Goal: Task Accomplishment & Management: Manage account settings

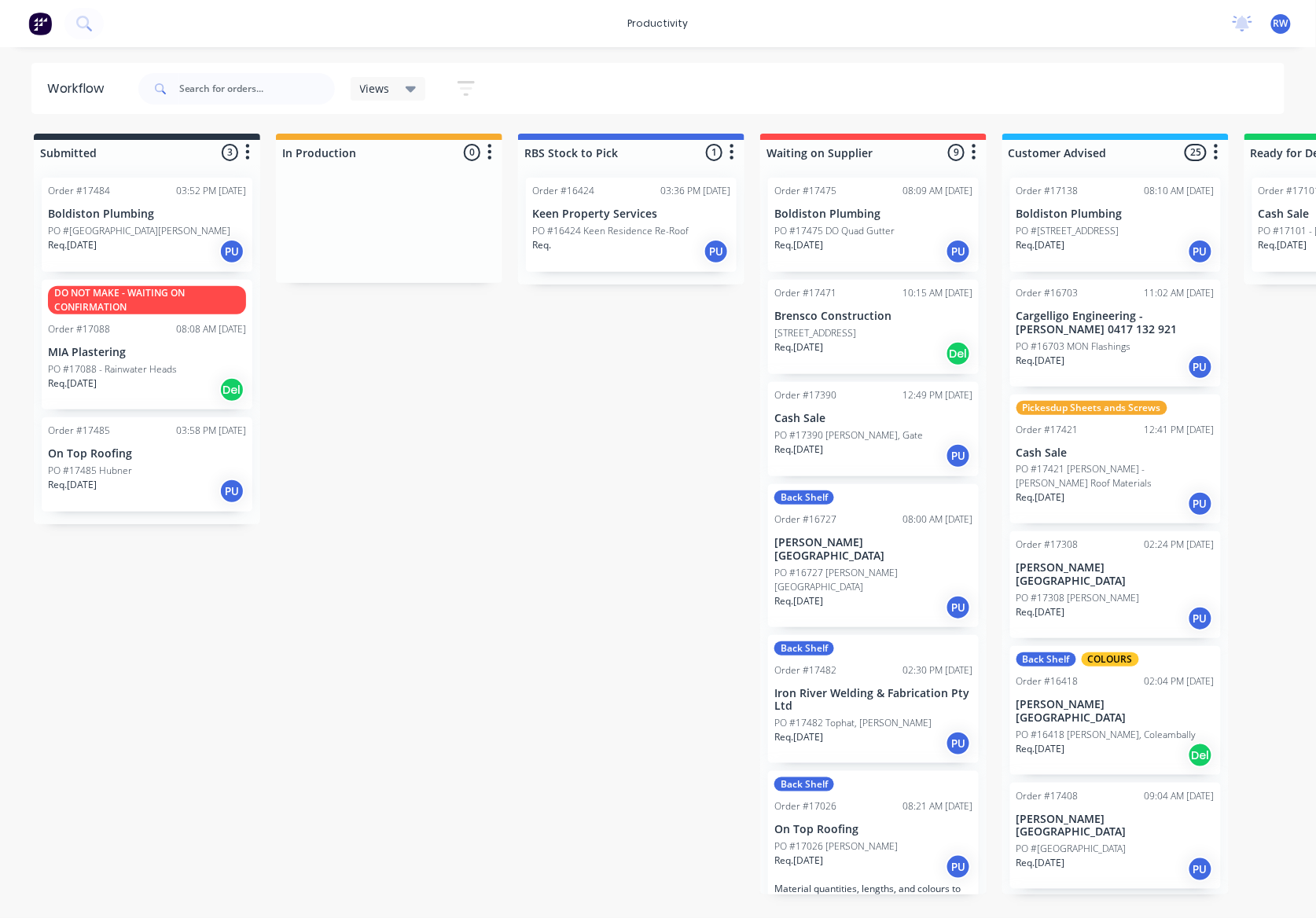
click at [107, 227] on p "PO #[GEOGRAPHIC_DATA][PERSON_NAME]" at bounding box center [138, 231] width 182 height 14
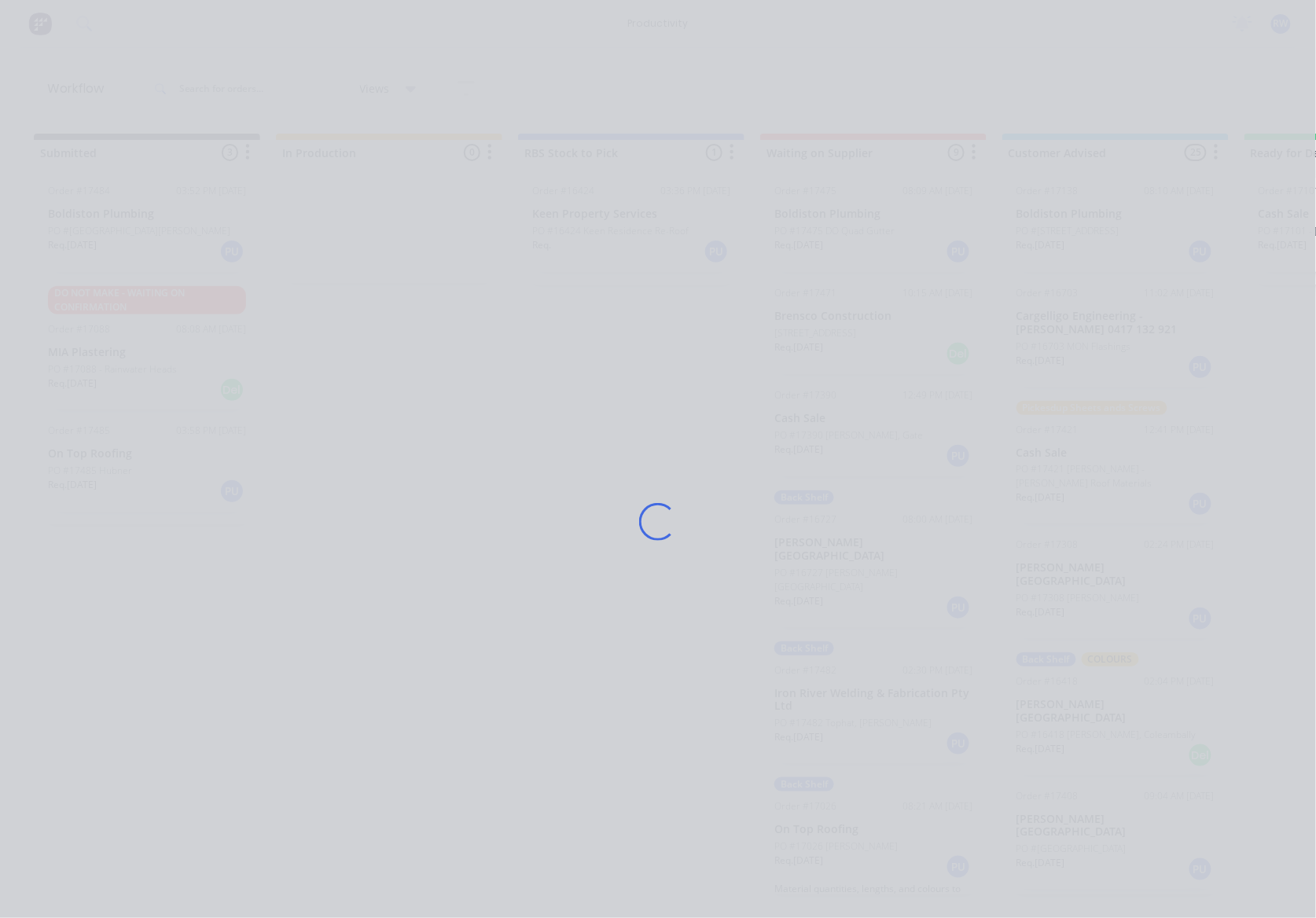
click at [107, 227] on div "Loading..." at bounding box center [658, 521] width 1258 height 918
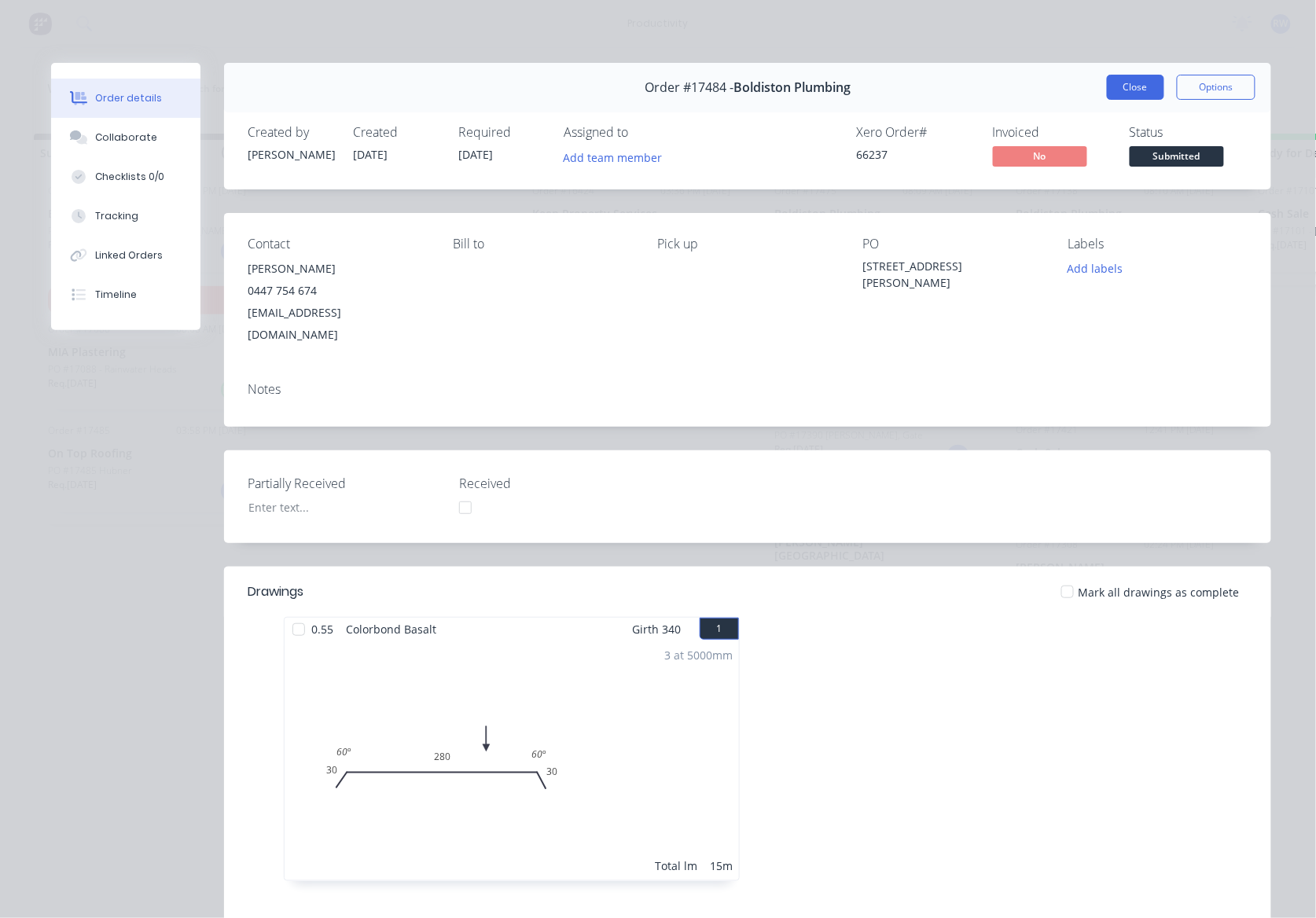
click at [1127, 83] on button "Close" at bounding box center [1135, 87] width 57 height 25
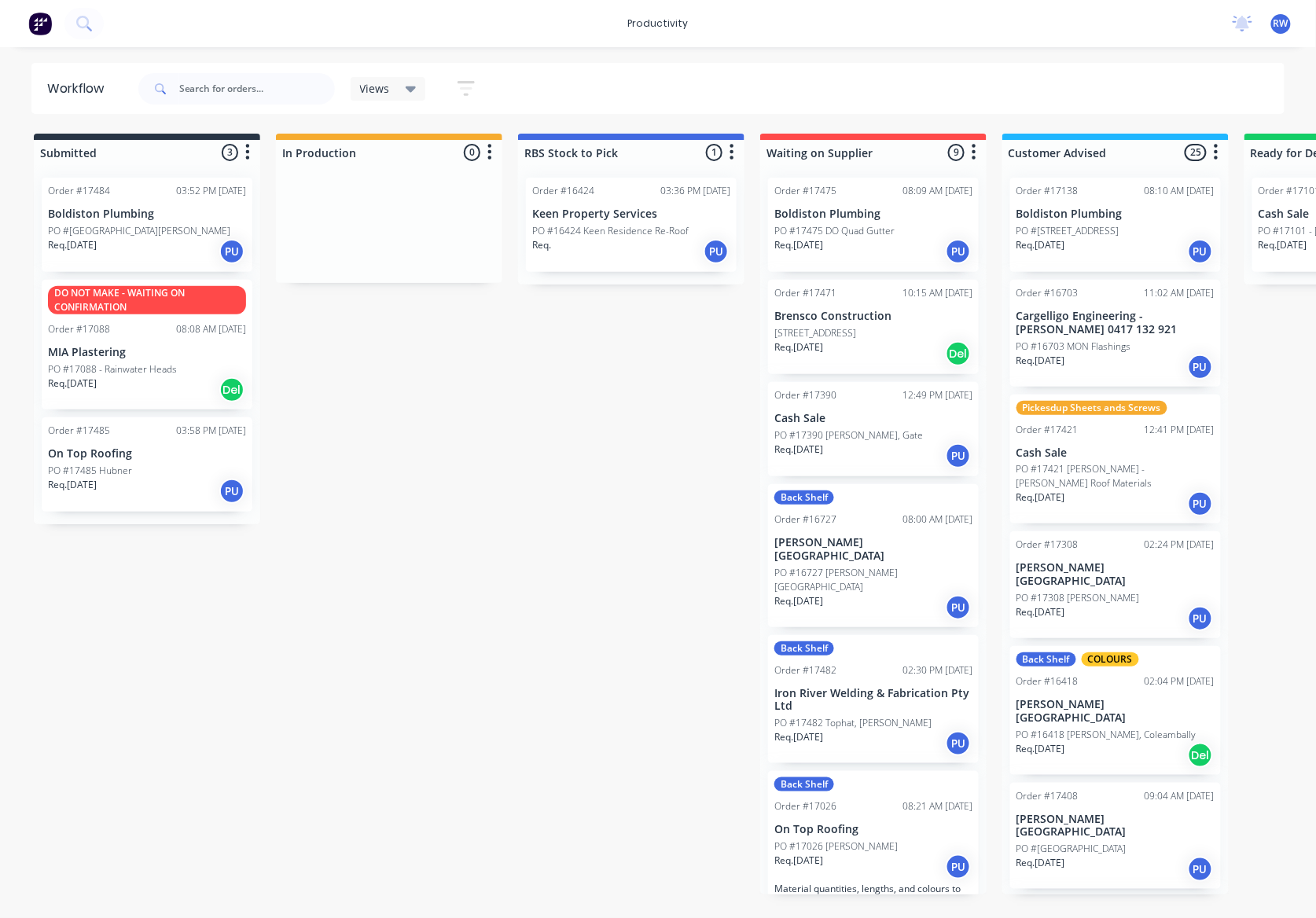
click at [140, 473] on div "PO #17485 Hubner" at bounding box center [146, 471] width 198 height 14
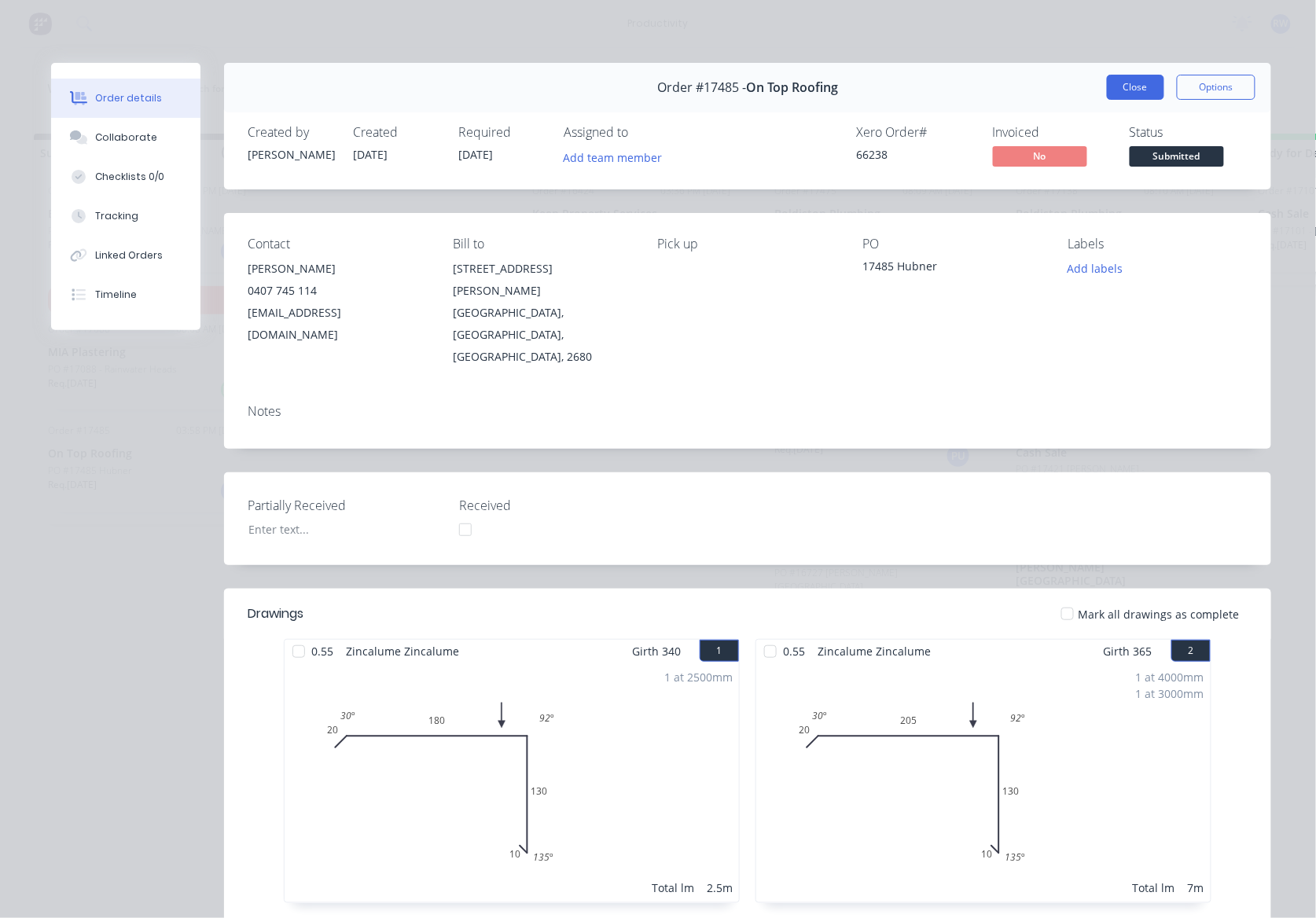
click at [1116, 91] on button "Close" at bounding box center [1135, 87] width 57 height 25
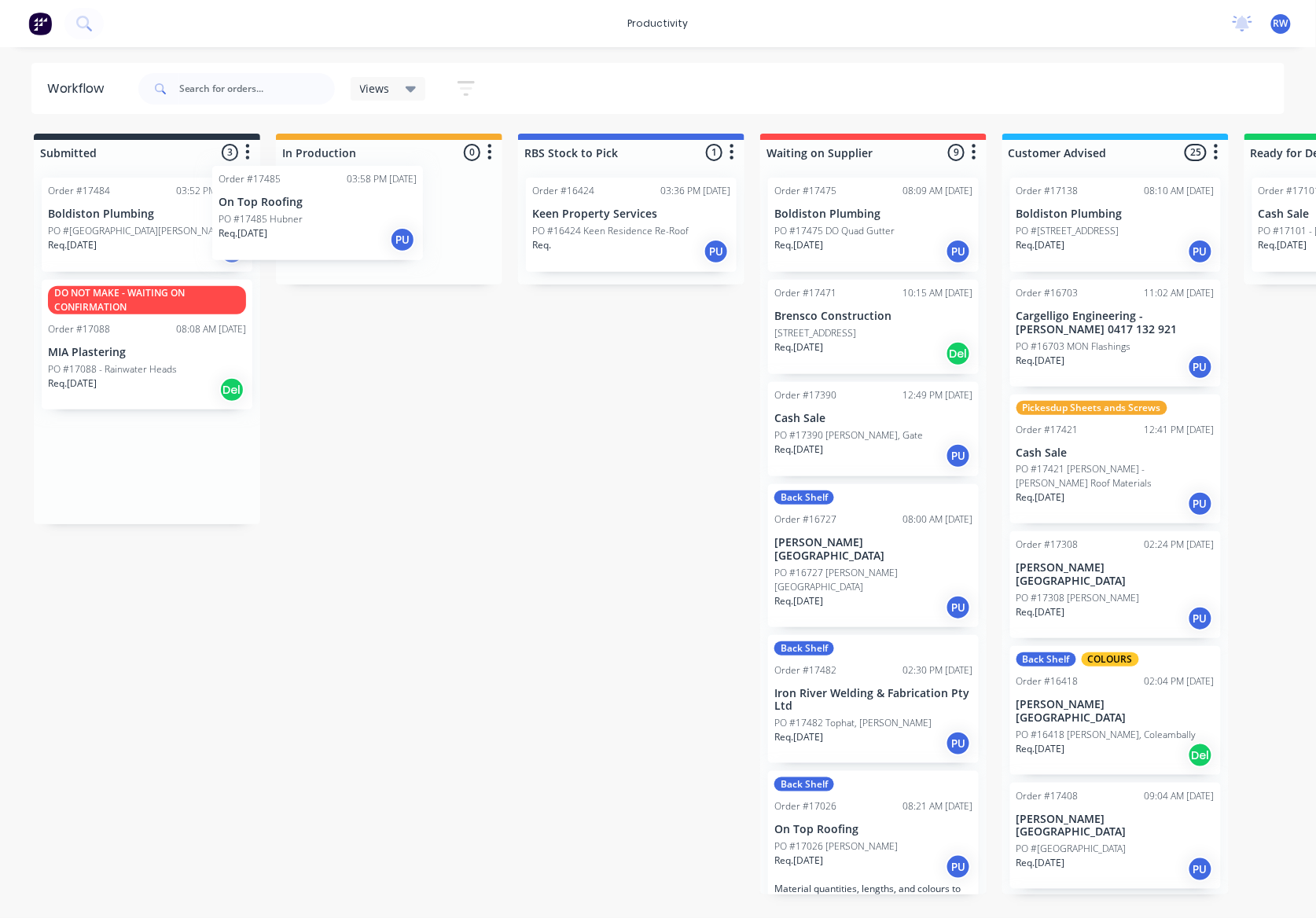
drag, startPoint x: 92, startPoint y: 494, endPoint x: 269, endPoint y: 236, distance: 312.9
click at [269, 236] on div "Submitted 3 Sort By Created date Required date Order number Customer name Most …" at bounding box center [957, 513] width 1938 height 761
click at [136, 251] on div "Req. [DATE] PU" at bounding box center [146, 252] width 198 height 27
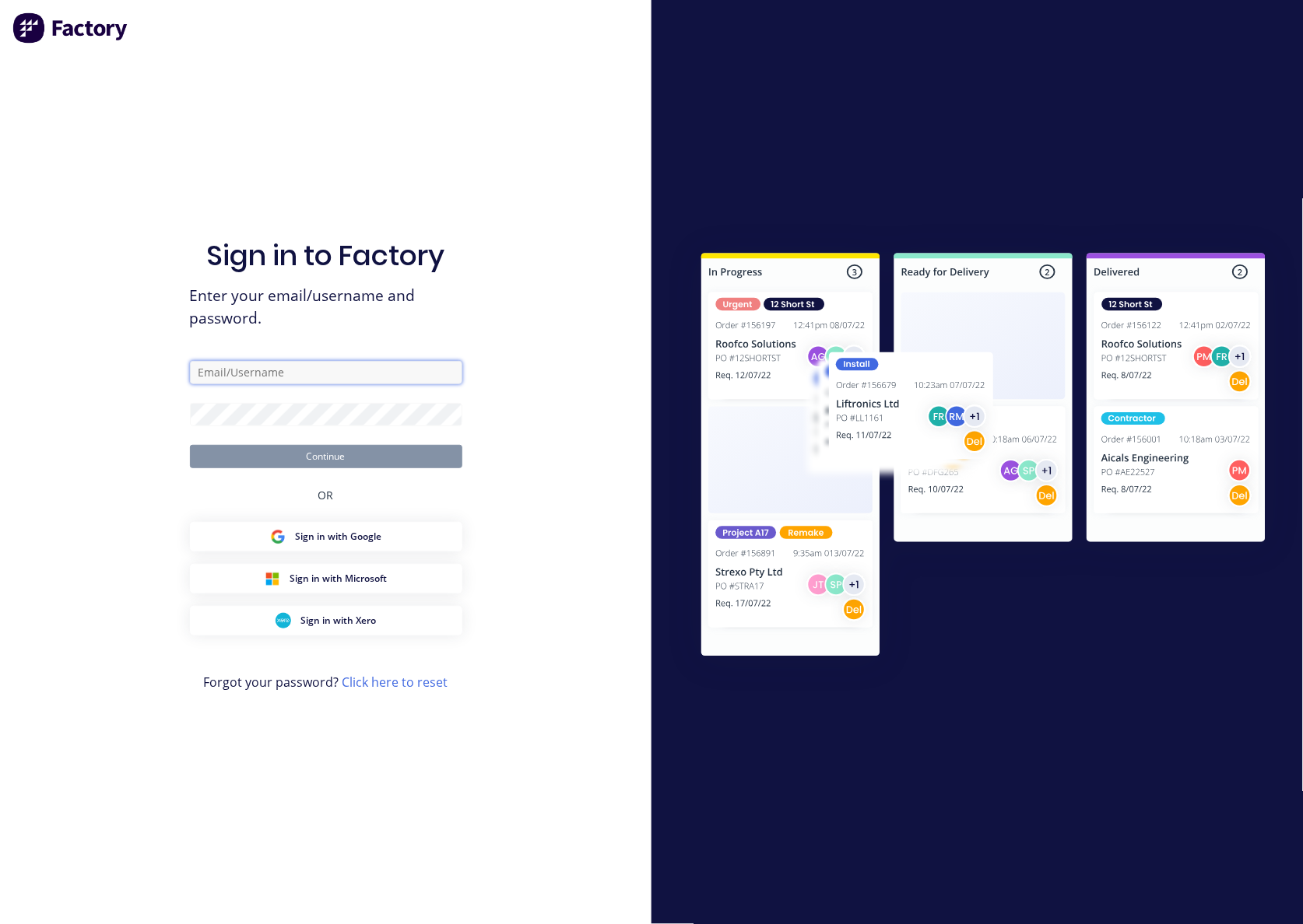
type input "[EMAIL_ADDRESS][DOMAIN_NAME]"
click at [335, 459] on button "Continue" at bounding box center [326, 456] width 272 height 24
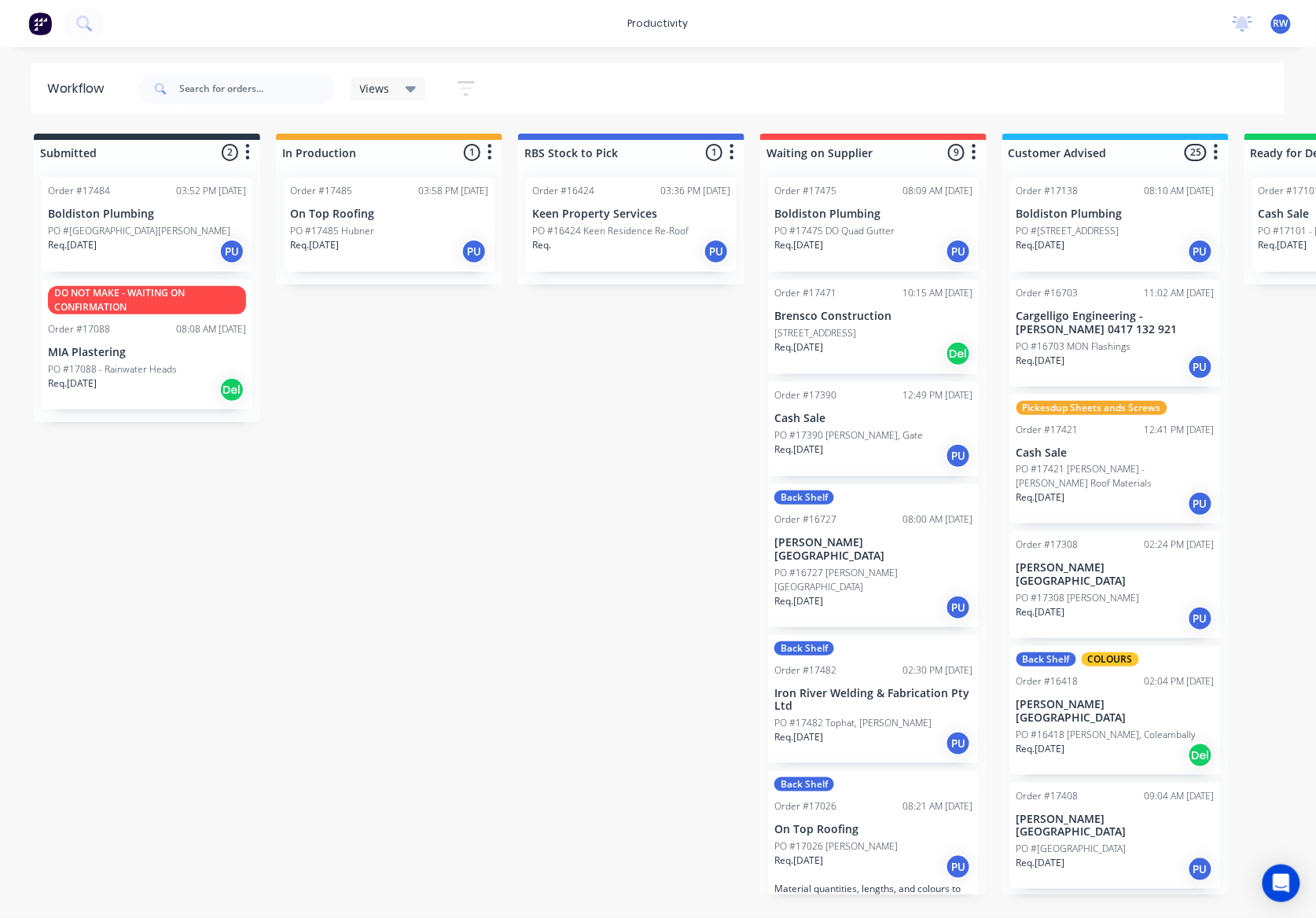
click at [196, 224] on div "PO #[GEOGRAPHIC_DATA][PERSON_NAME]" at bounding box center [146, 231] width 198 height 14
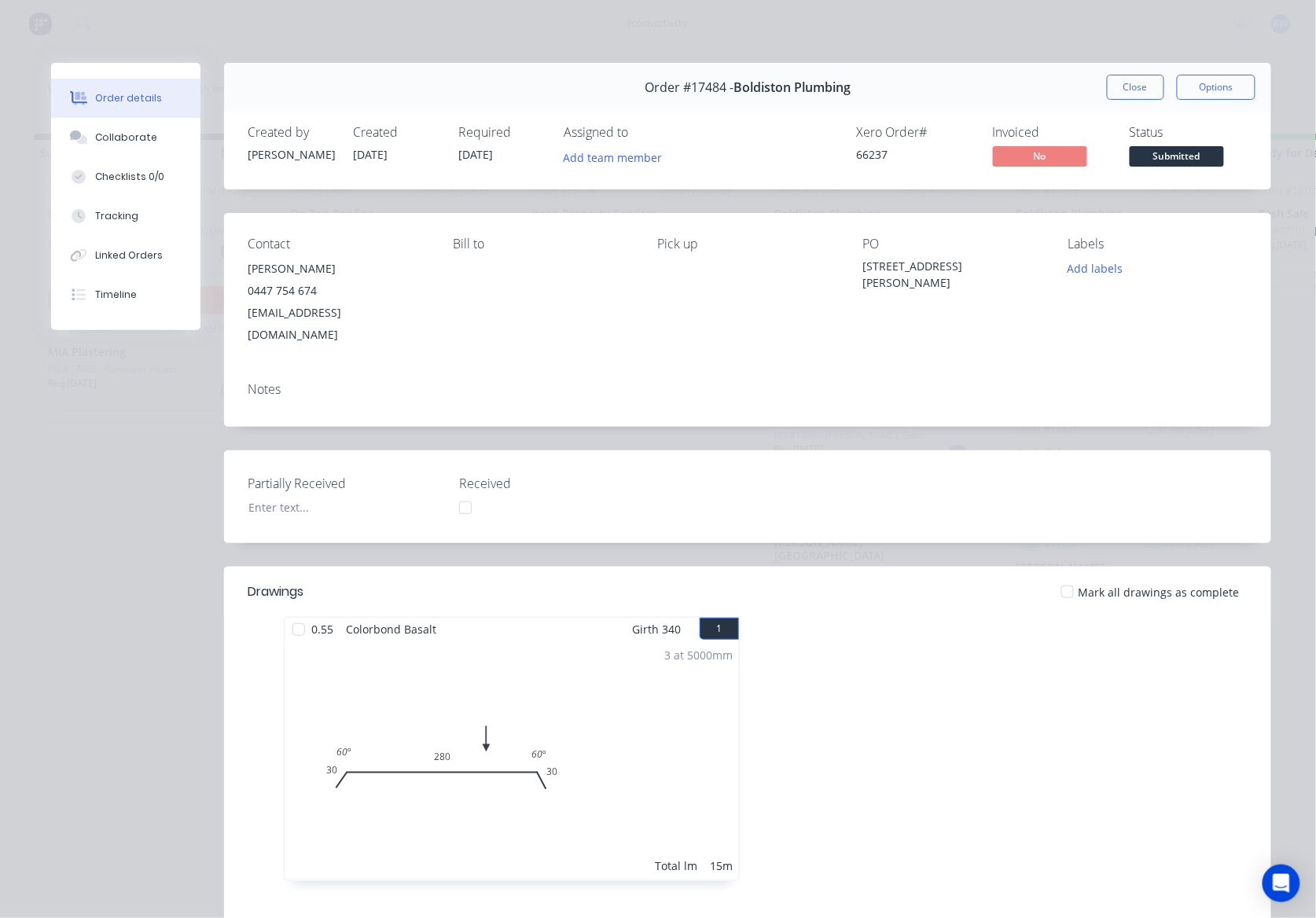
click at [1149, 159] on span "Submitted" at bounding box center [1177, 156] width 95 height 20
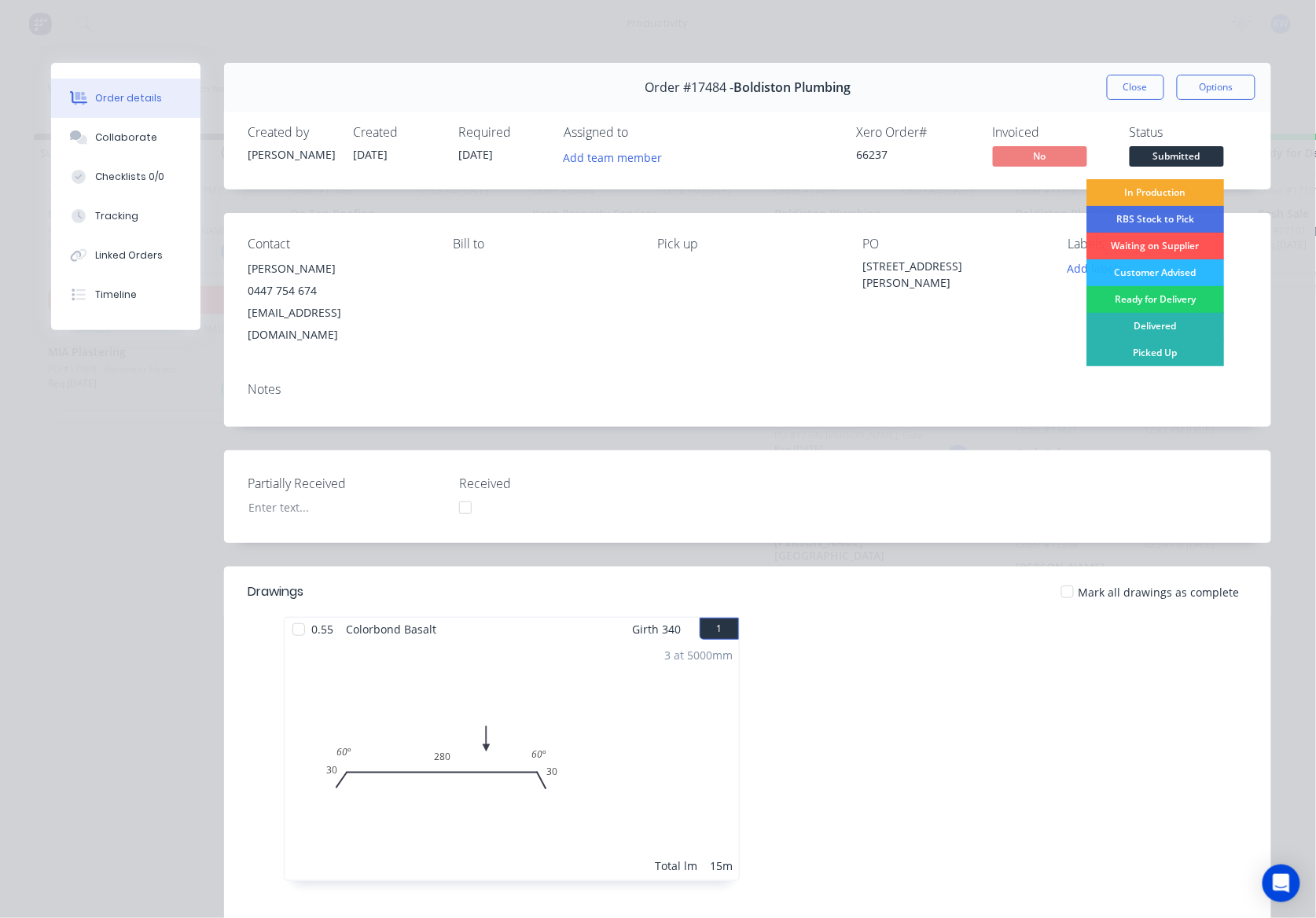
click at [1164, 192] on div "In Production" at bounding box center [1155, 192] width 138 height 27
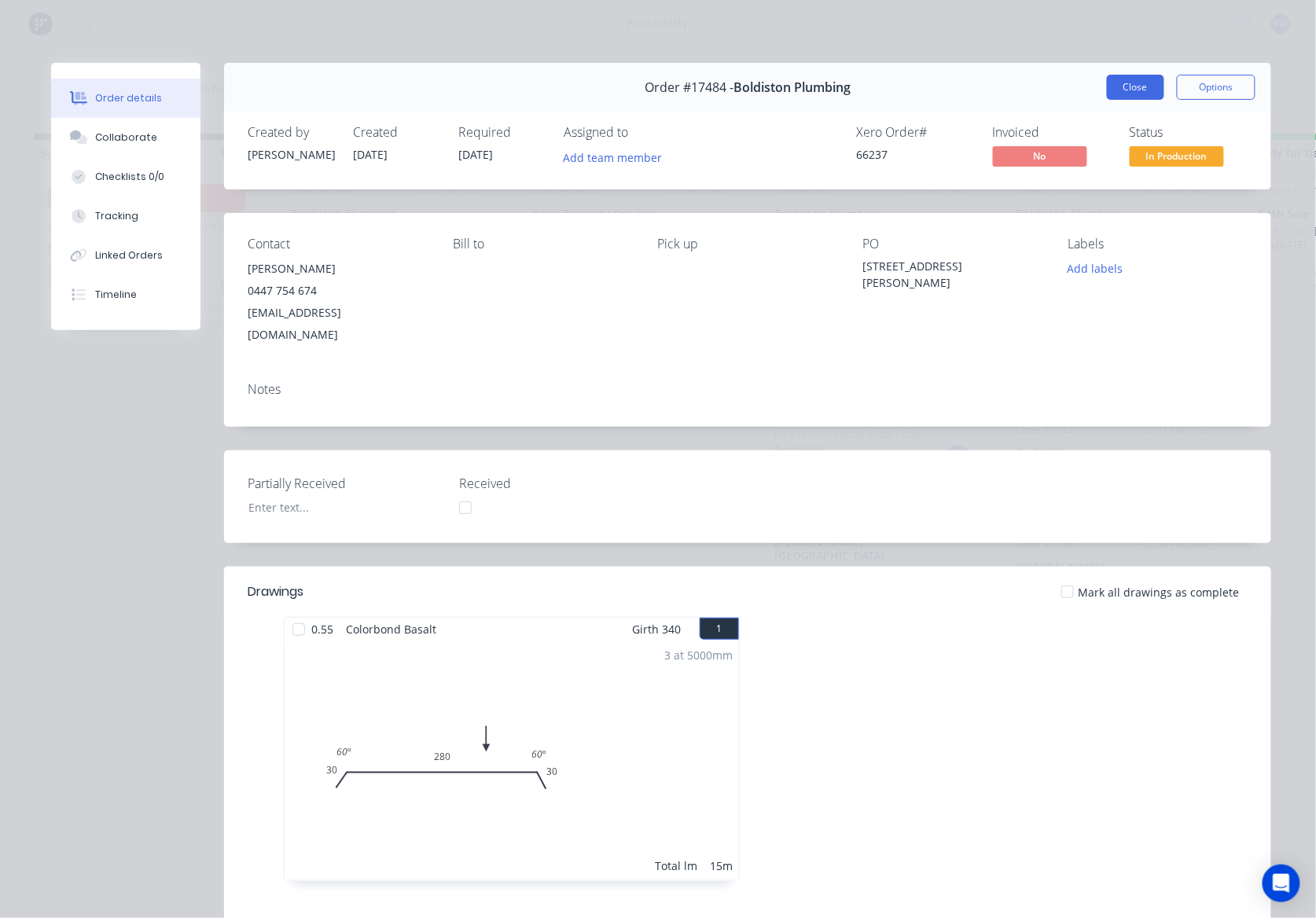
click at [1149, 91] on button "Close" at bounding box center [1135, 87] width 57 height 25
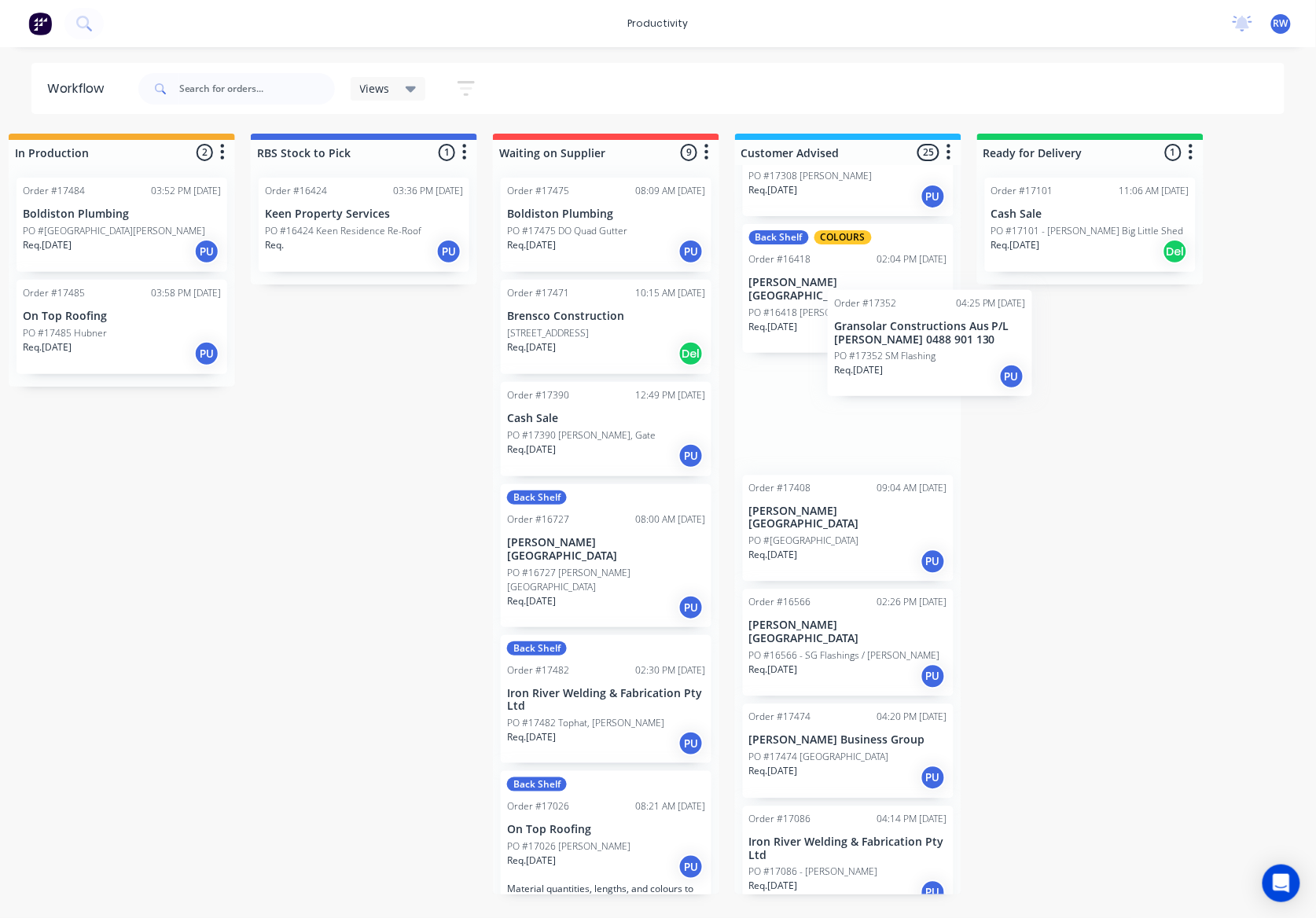
scroll to position [420, 0]
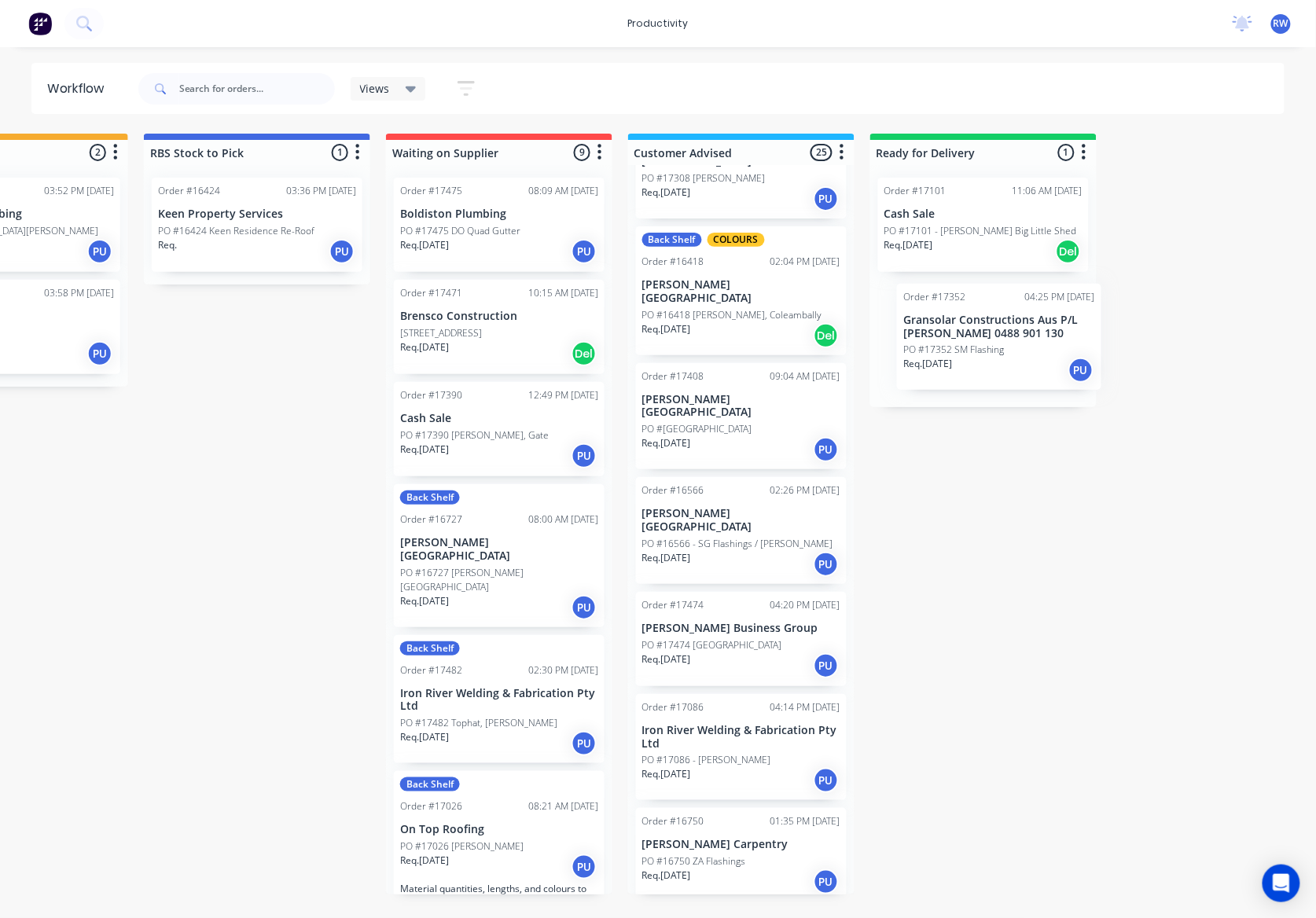
drag, startPoint x: 1139, startPoint y: 275, endPoint x: 1019, endPoint y: 351, distance: 142.0
click at [1019, 351] on div "Submitted 1 Sort By Created date Required date Order number Customer name Most …" at bounding box center [583, 513] width 1938 height 761
click at [972, 354] on div "Req. [DATE] PU" at bounding box center [982, 367] width 198 height 27
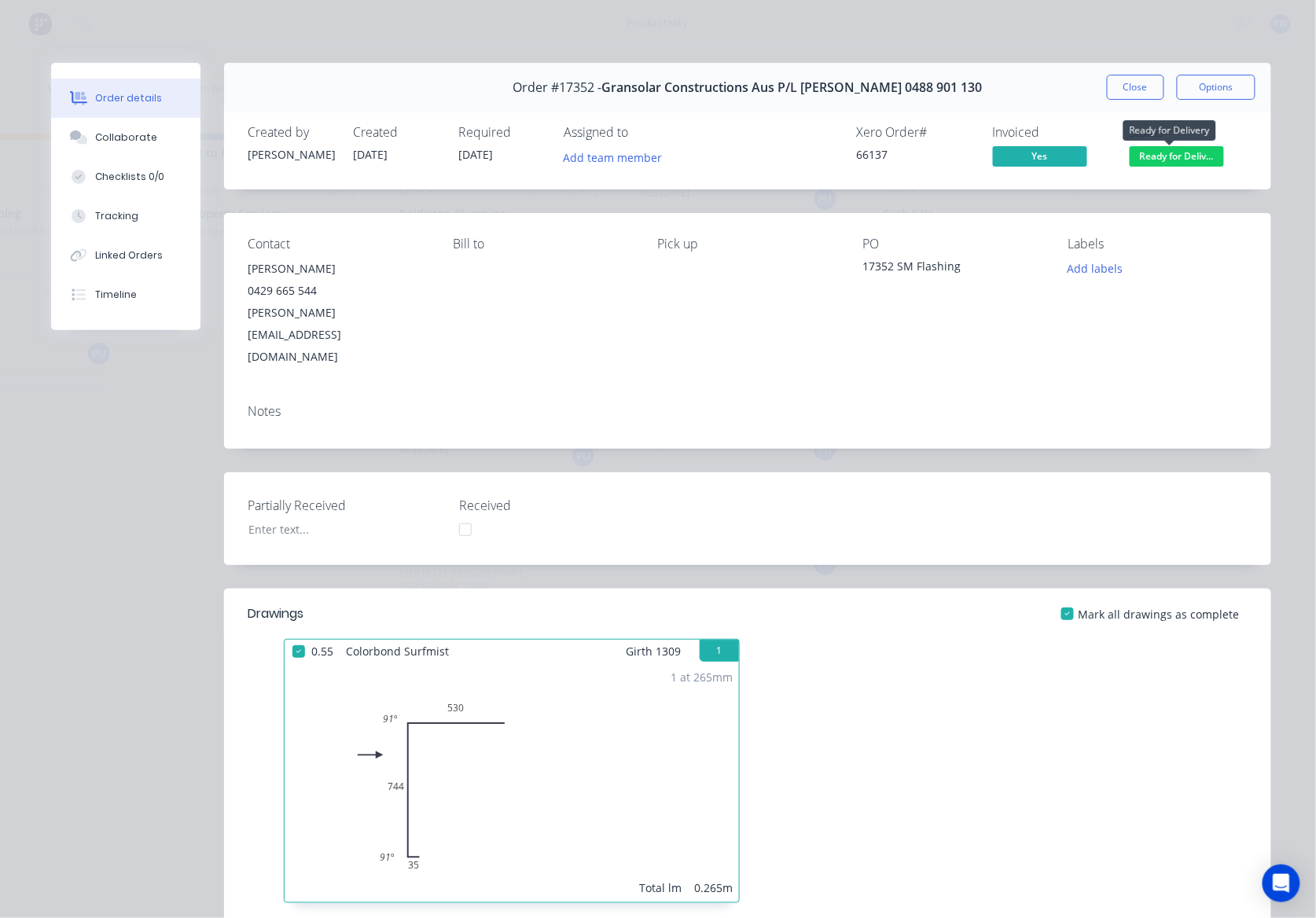
drag, startPoint x: 1194, startPoint y: 159, endPoint x: 1155, endPoint y: 161, distance: 39.1
click at [1155, 161] on span "Ready for Deliv..." at bounding box center [1177, 156] width 95 height 20
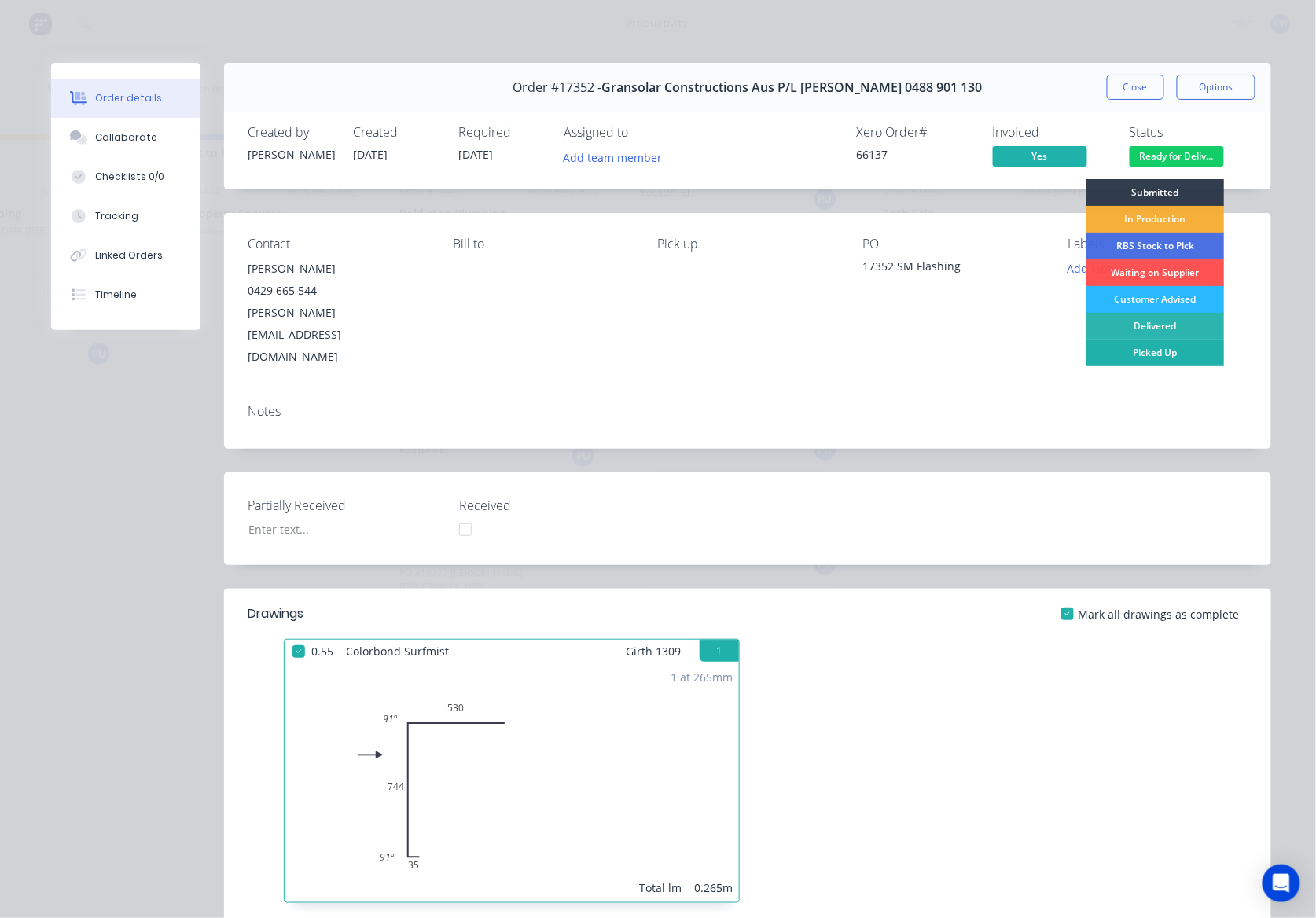
click at [1176, 352] on div "Picked Up" at bounding box center [1155, 353] width 138 height 27
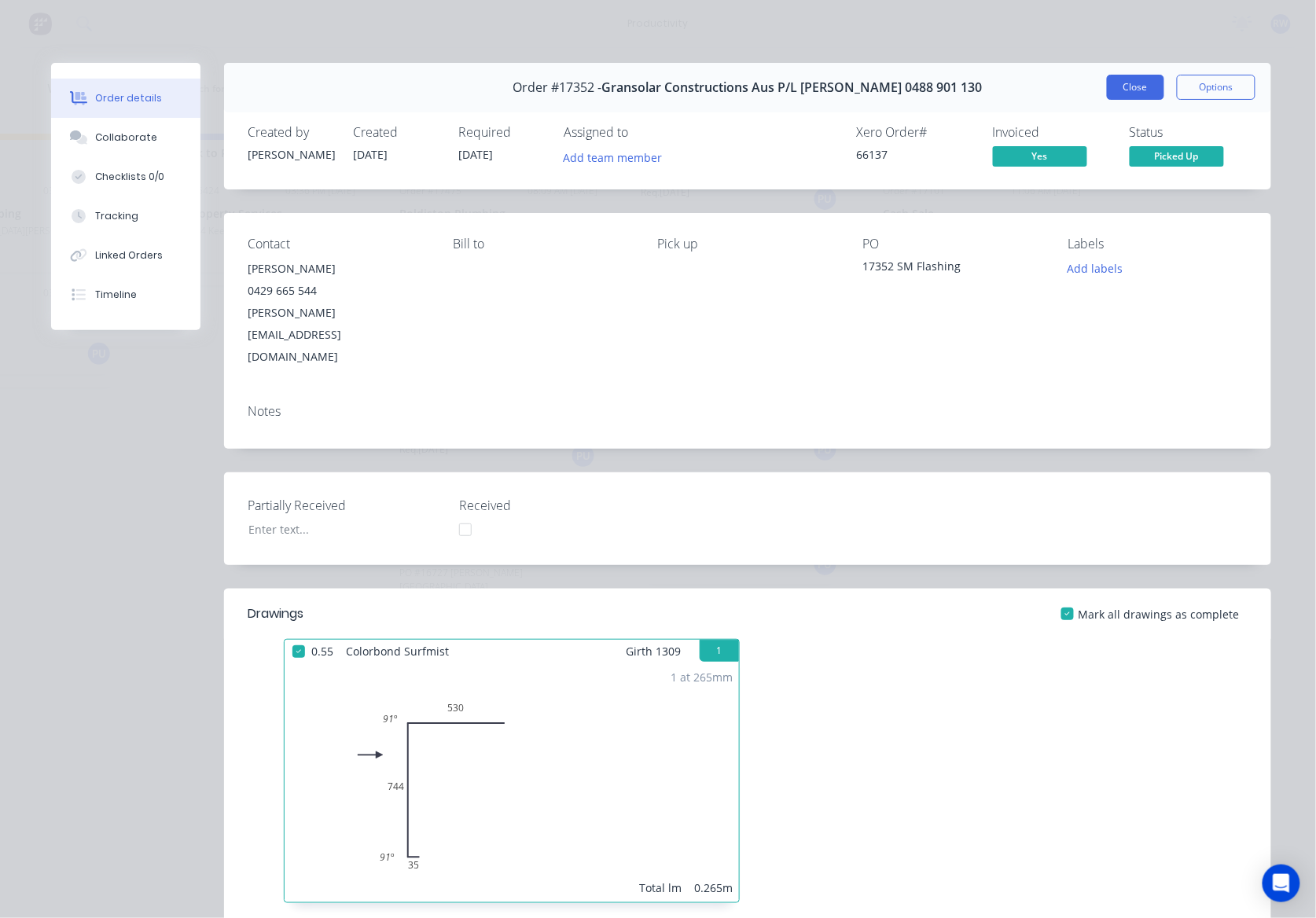
click at [1139, 79] on button "Close" at bounding box center [1135, 87] width 57 height 25
